Goal: Transaction & Acquisition: Subscribe to service/newsletter

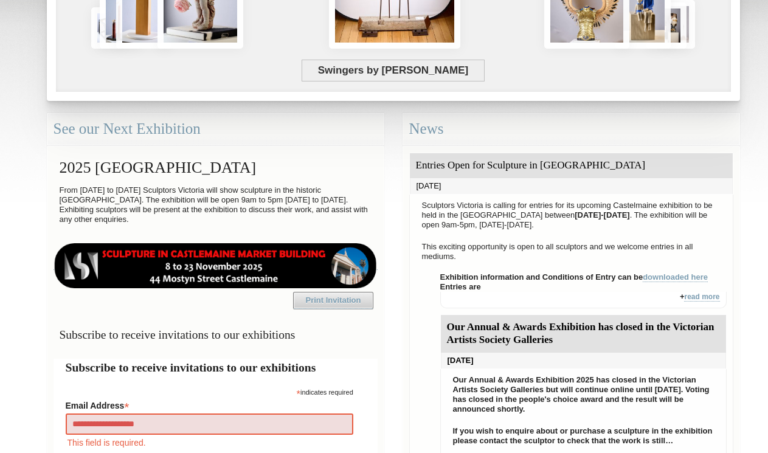
type input "**********"
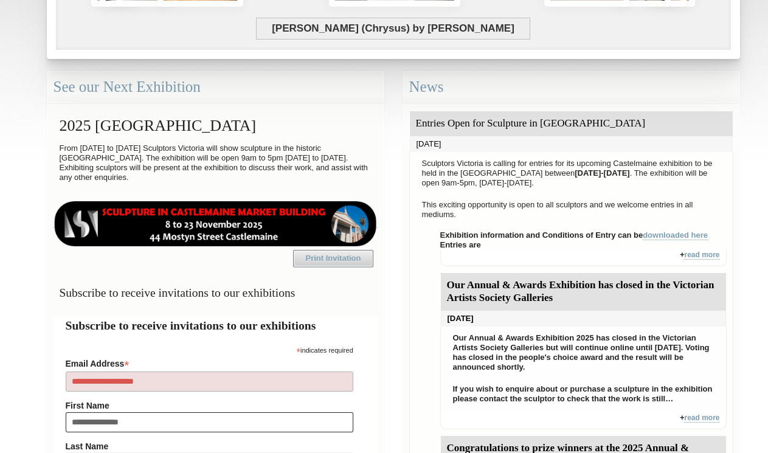
type input "**********"
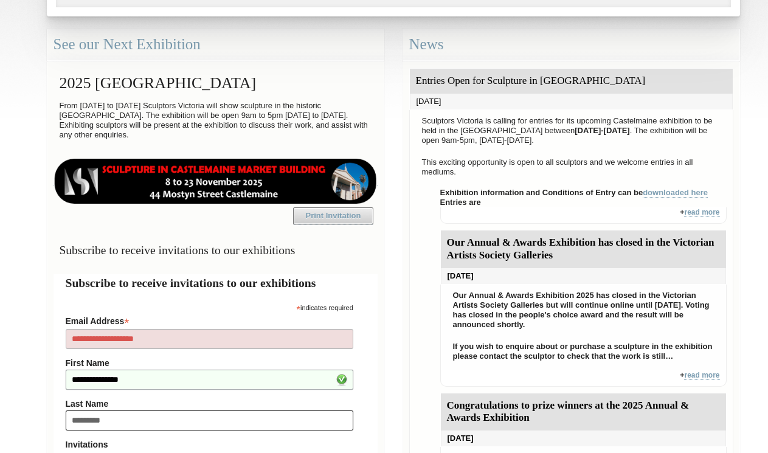
type input "**********"
type input "*****"
